Goal: Check status

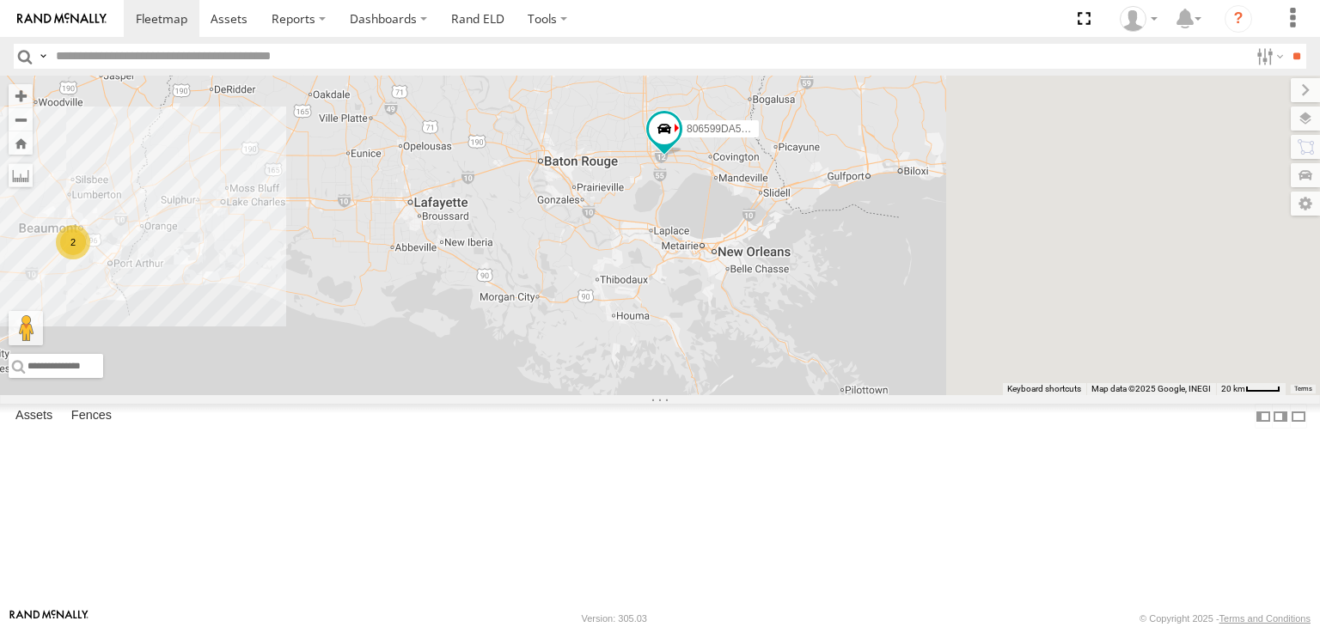
drag, startPoint x: 962, startPoint y: 331, endPoint x: 807, endPoint y: 314, distance: 155.7
click at [806, 314] on div "806599DA5010 2" at bounding box center [660, 236] width 1320 height 320
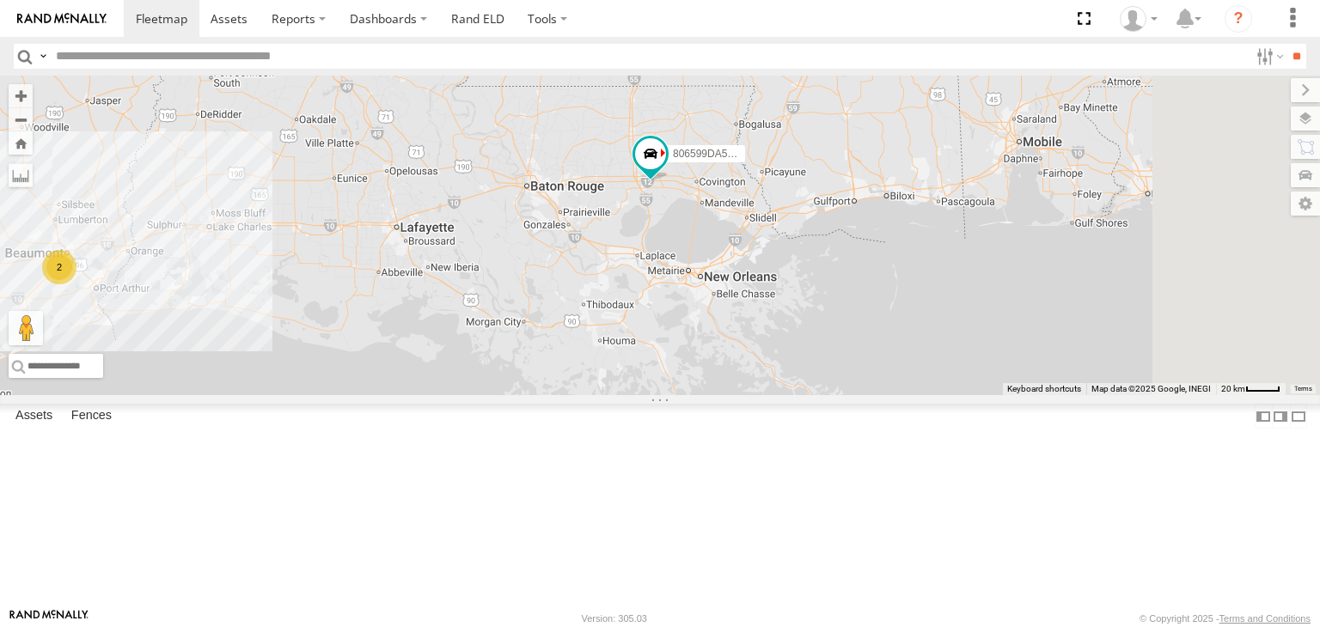
click at [912, 315] on div "806599DA5010 2" at bounding box center [660, 236] width 1320 height 320
click at [913, 315] on div "806599DA5010 2" at bounding box center [660, 236] width 1320 height 320
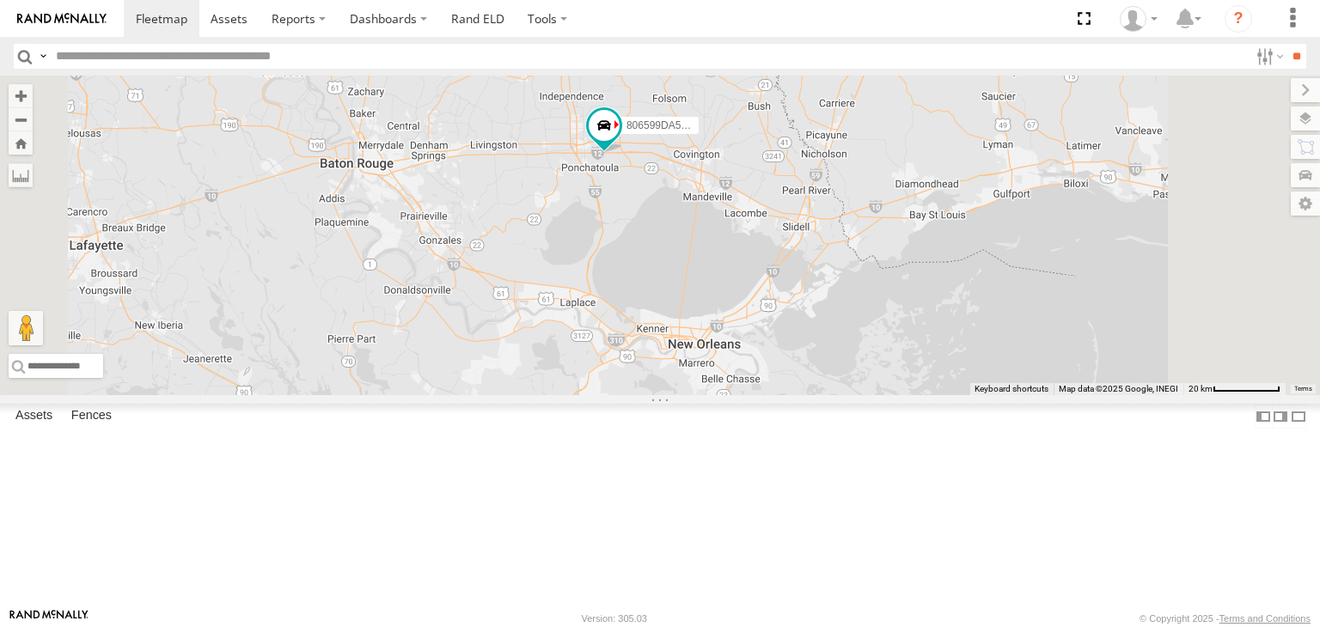
click at [901, 326] on div "806599DA5010" at bounding box center [660, 236] width 1320 height 320
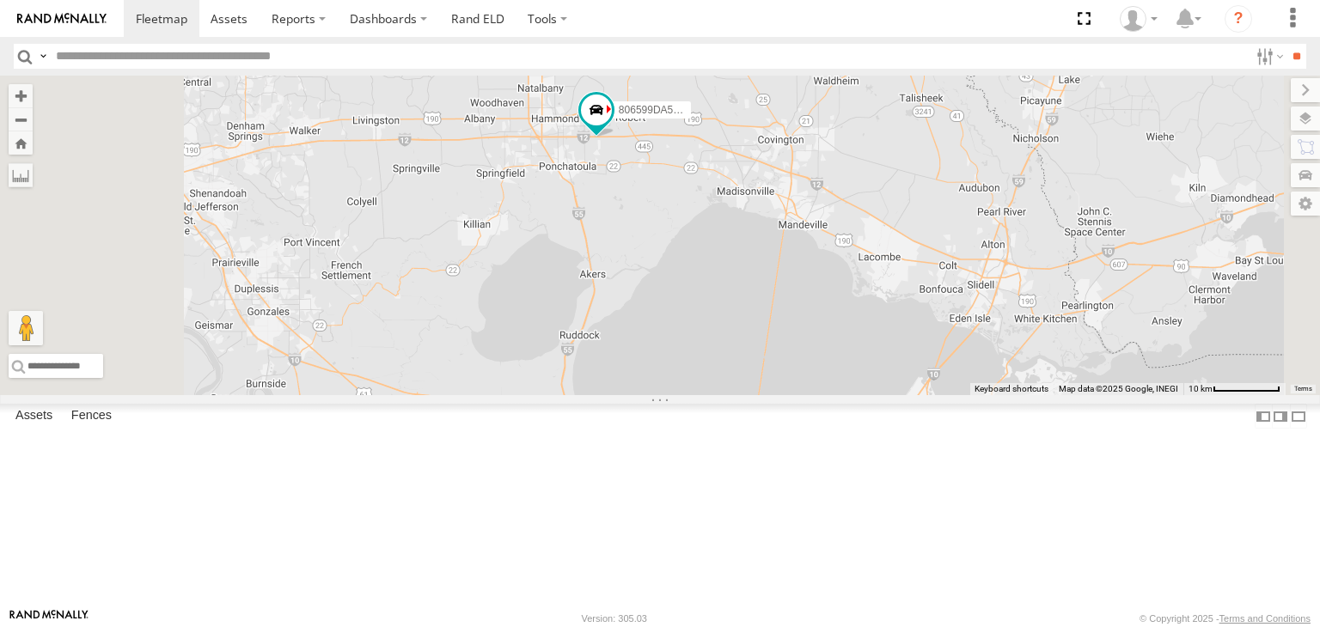
drag, startPoint x: 838, startPoint y: 301, endPoint x: 916, endPoint y: 350, distance: 92.3
click at [915, 352] on div "806599DA5010" at bounding box center [660, 236] width 1320 height 320
click at [33, 116] on button "Zoom out" at bounding box center [21, 119] width 24 height 24
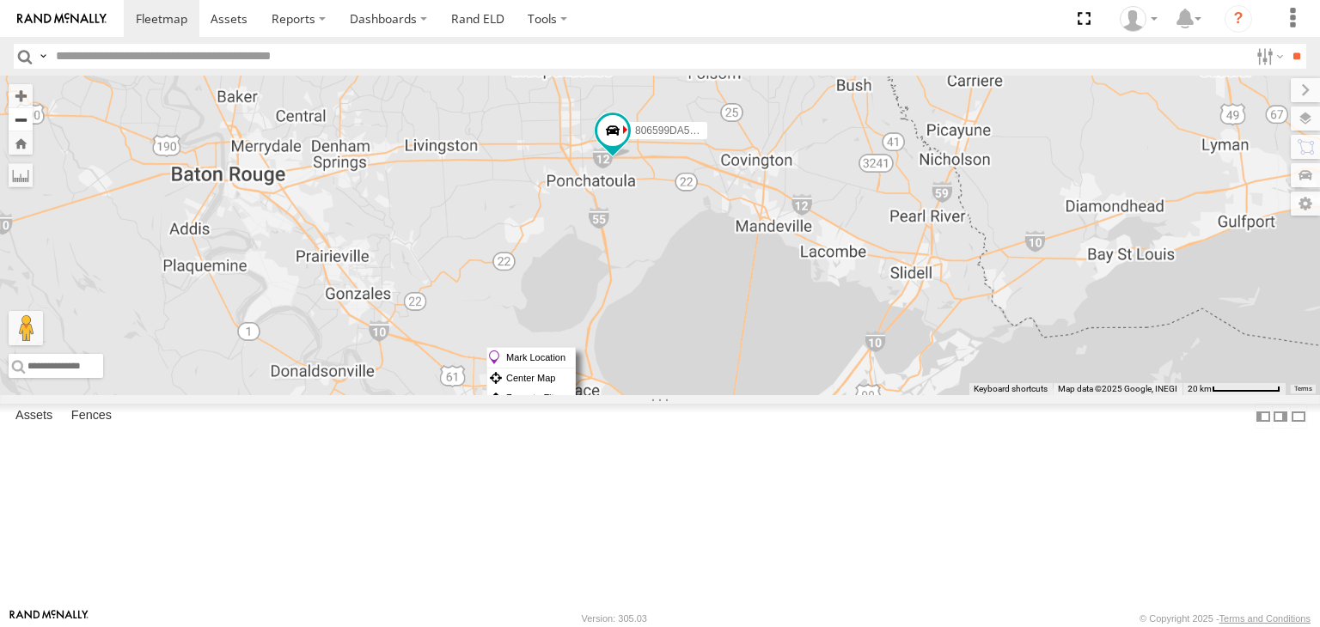
click at [33, 116] on button "Zoom out" at bounding box center [21, 119] width 24 height 24
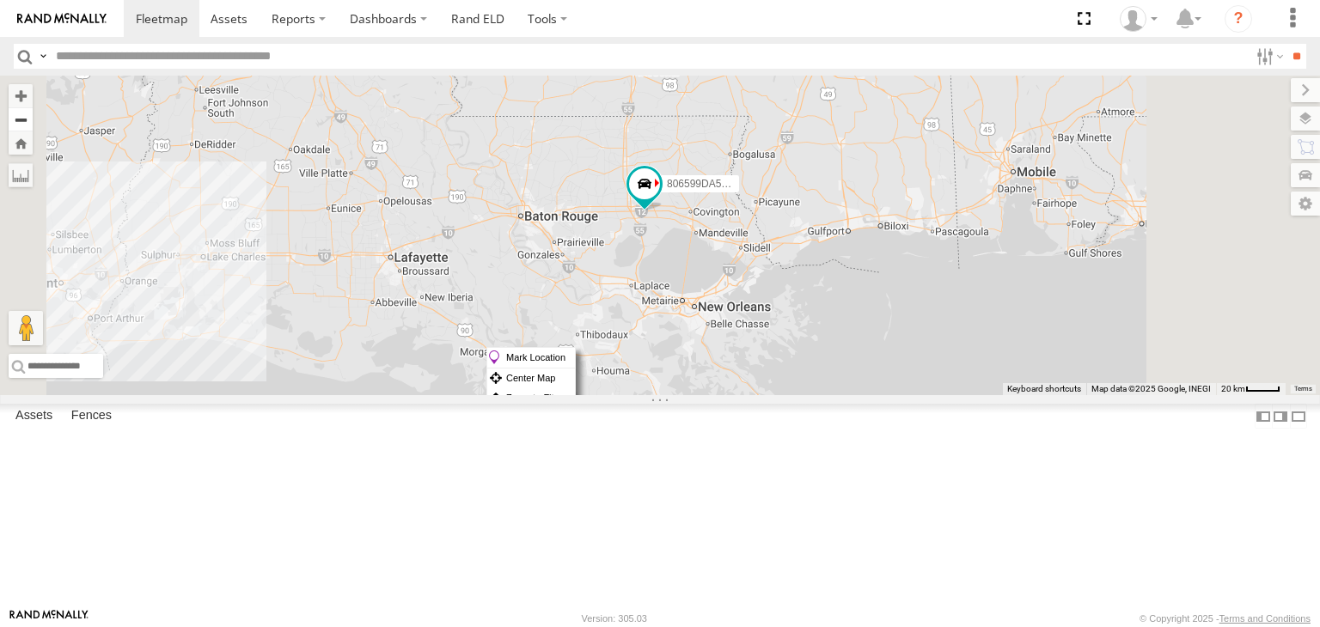
click at [33, 115] on button "Zoom out" at bounding box center [21, 119] width 24 height 24
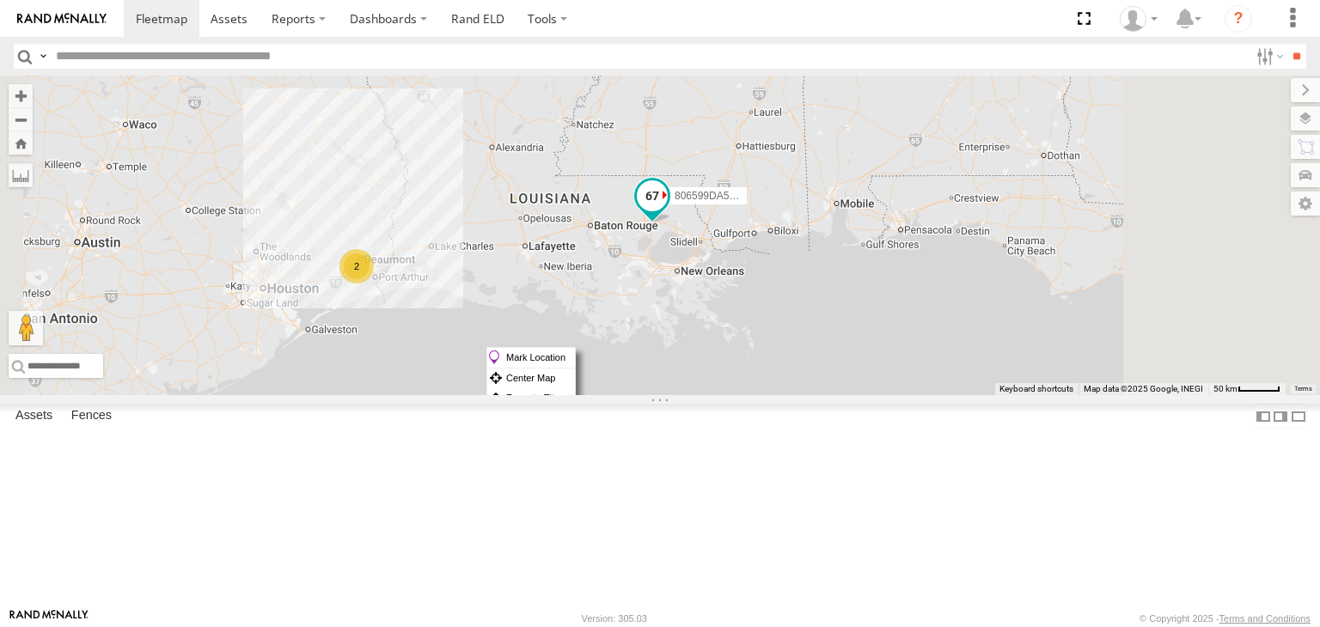
click at [668, 211] on span at bounding box center [652, 196] width 31 height 31
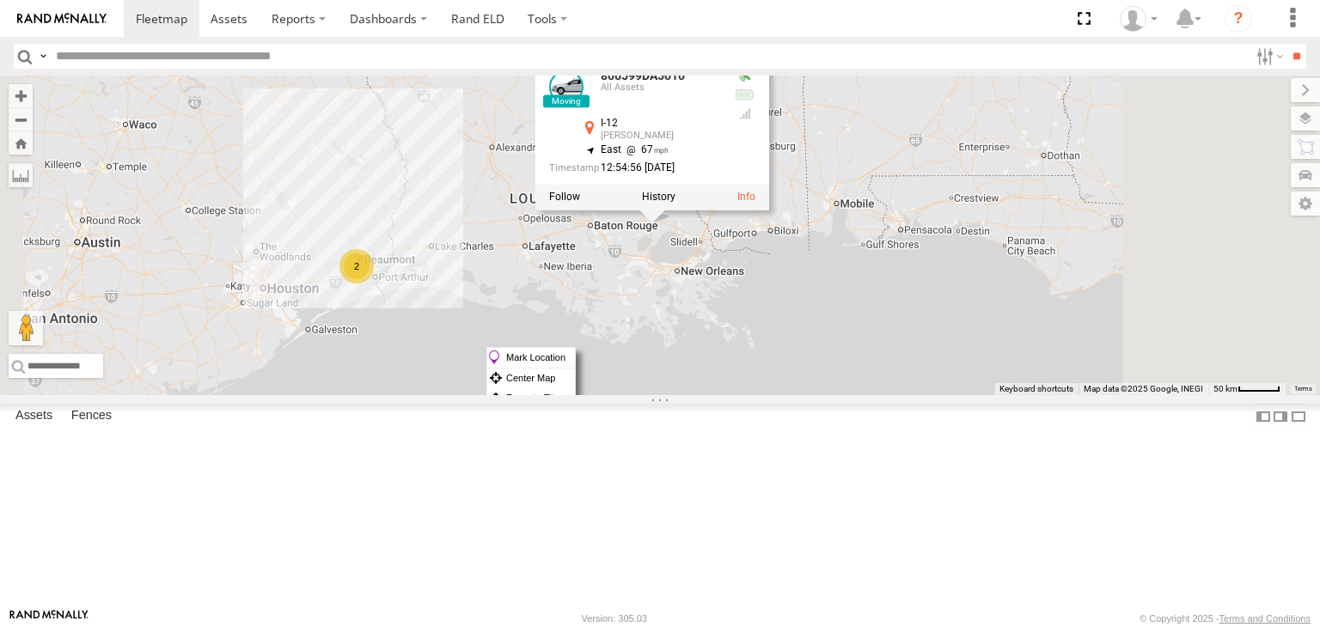
click at [1050, 262] on div "806599DA5010 2 806599DA5010 All Assets I-12 [PERSON_NAME] 30.47882 , -90.39571 …" at bounding box center [660, 236] width 1320 height 320
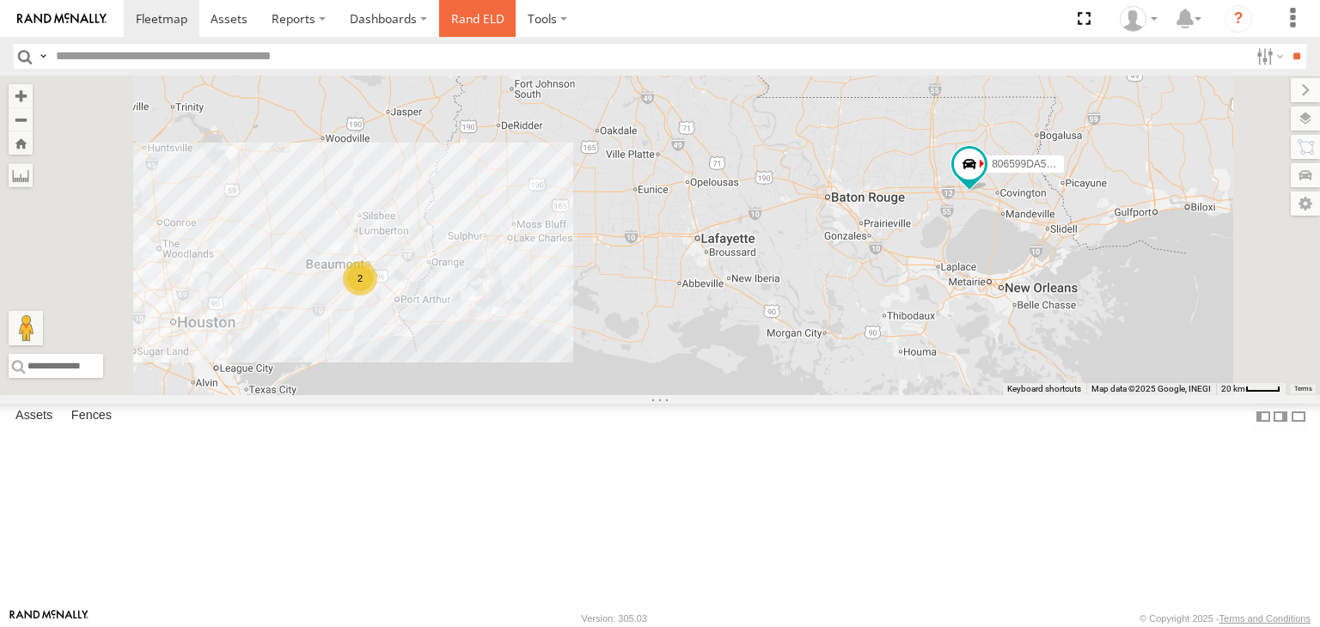
click at [487, 24] on link "Rand ELD" at bounding box center [477, 18] width 77 height 37
